Goal: Task Accomplishment & Management: Manage account settings

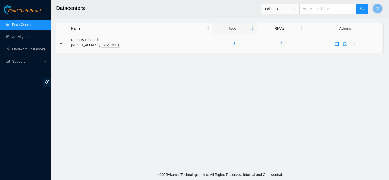
click at [238, 42] on div "3" at bounding box center [234, 44] width 39 height 6
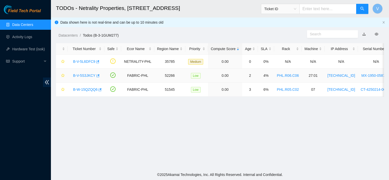
click at [89, 75] on link "B-V-5S3JKCY" at bounding box center [84, 76] width 22 height 4
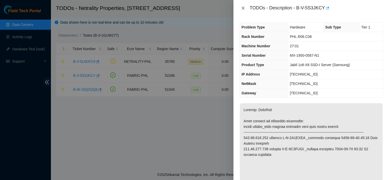
click at [243, 7] on icon "close" at bounding box center [243, 8] width 4 height 4
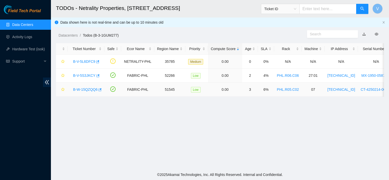
click at [82, 90] on link "B-W-15QZQQ6" at bounding box center [85, 90] width 24 height 4
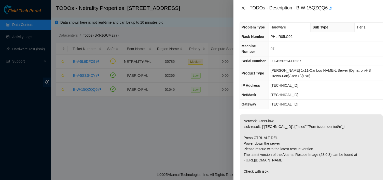
click at [241, 6] on icon "close" at bounding box center [243, 8] width 4 height 4
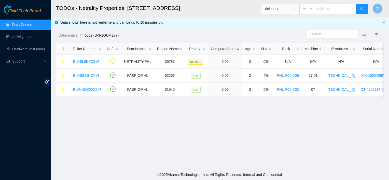
click at [241, 6] on h2 "TODOs - Netrality Properties, 401 N. Broad (Philadelphia)" at bounding box center [188, 8] width 265 height 16
